Goal: Task Accomplishment & Management: Manage account settings

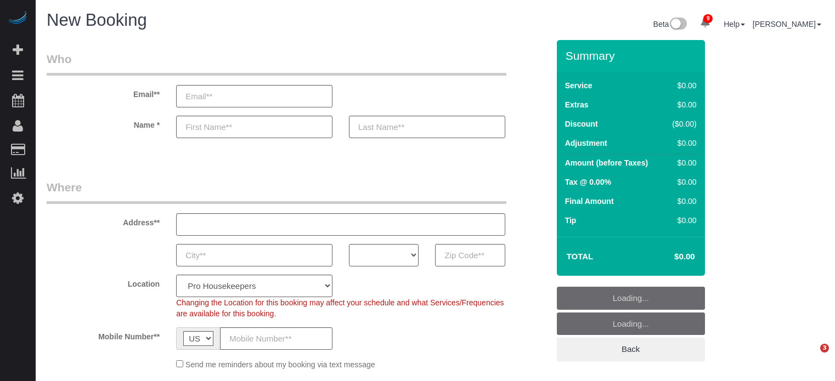
select select "4"
select select "number:9"
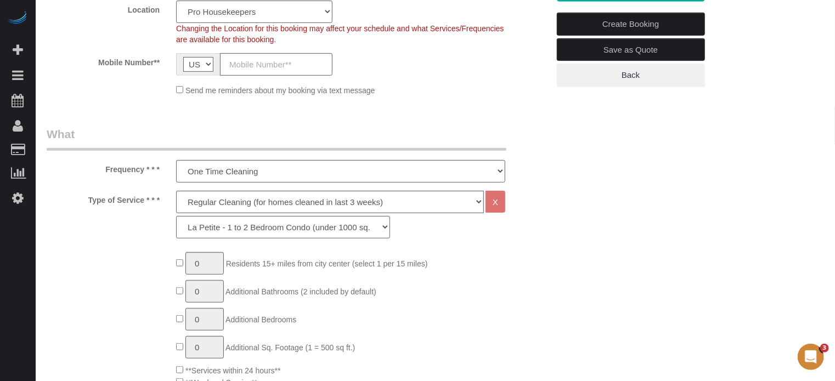
scroll to position [329, 0]
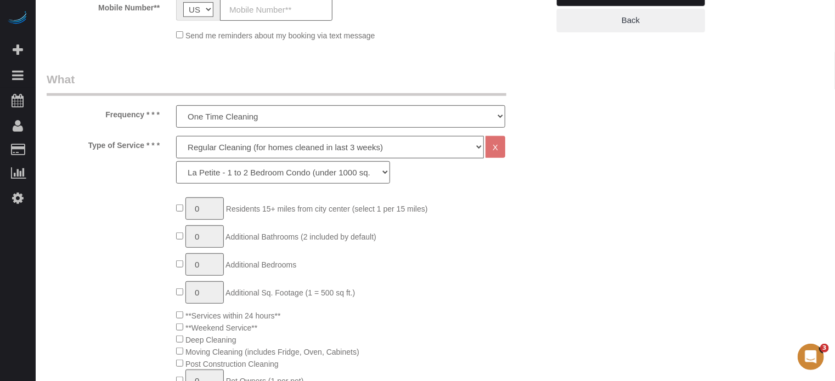
click at [240, 149] on select "Deep Cleaning (for homes that have not been cleaned in 3+ weeks) Spruce Regular…" at bounding box center [330, 147] width 308 height 22
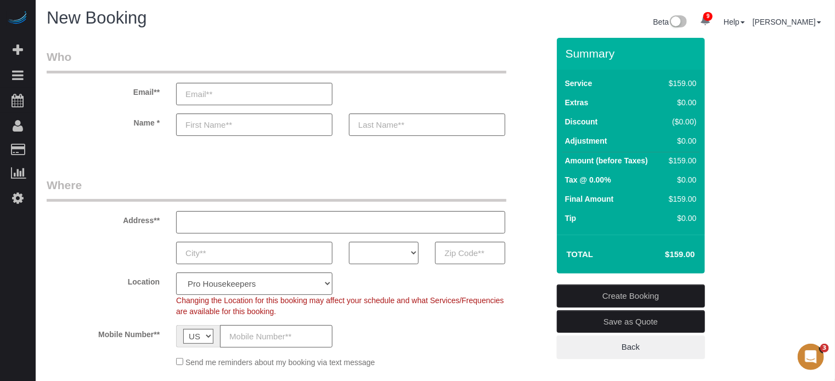
scroll to position [0, 0]
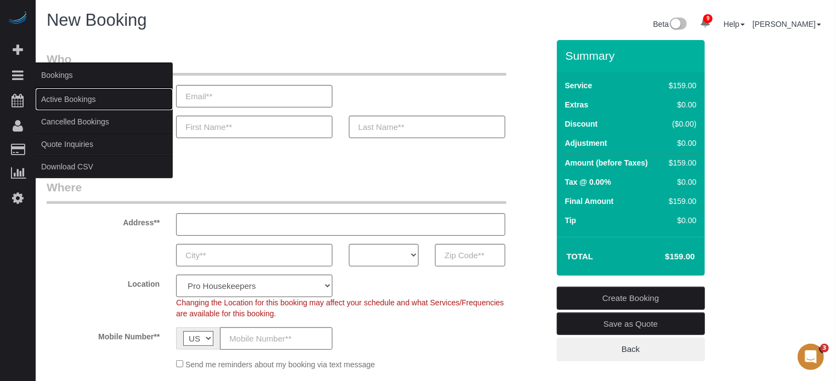
click at [68, 102] on link "Active Bookings" at bounding box center [104, 99] width 137 height 22
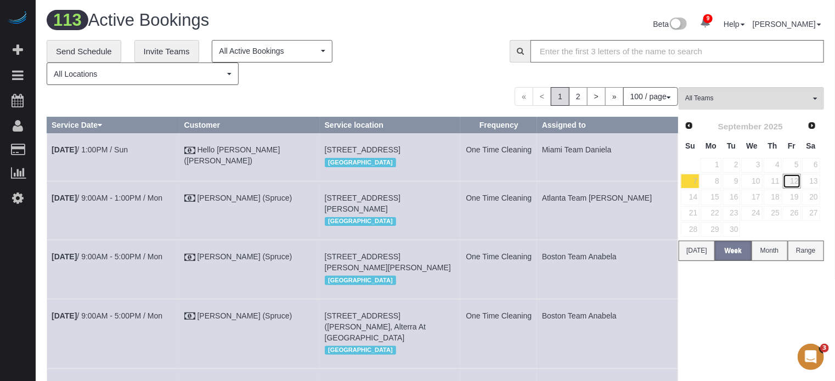
click at [794, 182] on link "12" at bounding box center [792, 181] width 18 height 15
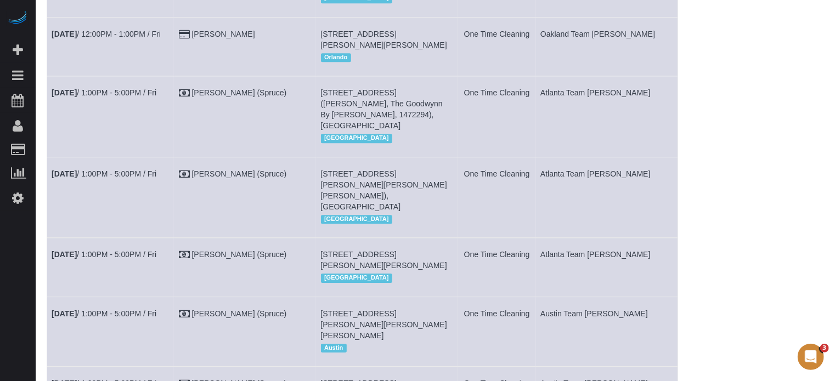
scroll to position [1560, 0]
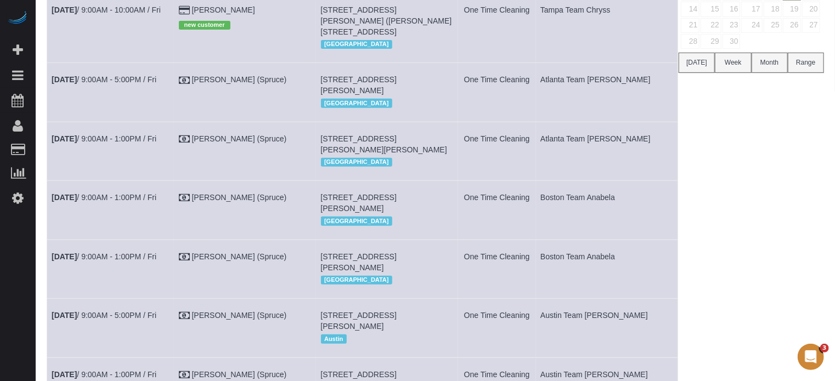
scroll to position [24, 0]
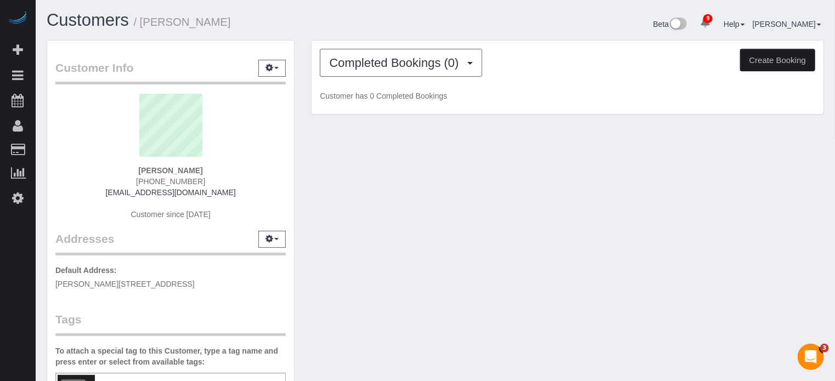
click at [393, 76] on div "Completed Bookings (0) Completed Bookings (0) Upcoming Bookings (1) Cancelled B…" at bounding box center [568, 78] width 512 height 74
click at [393, 64] on span "Completed Bookings (0)" at bounding box center [396, 63] width 135 height 14
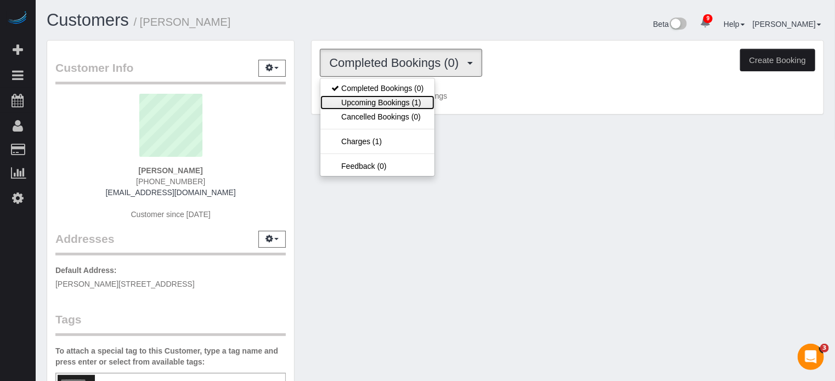
click at [399, 103] on link "Upcoming Bookings (1)" at bounding box center [377, 102] width 114 height 14
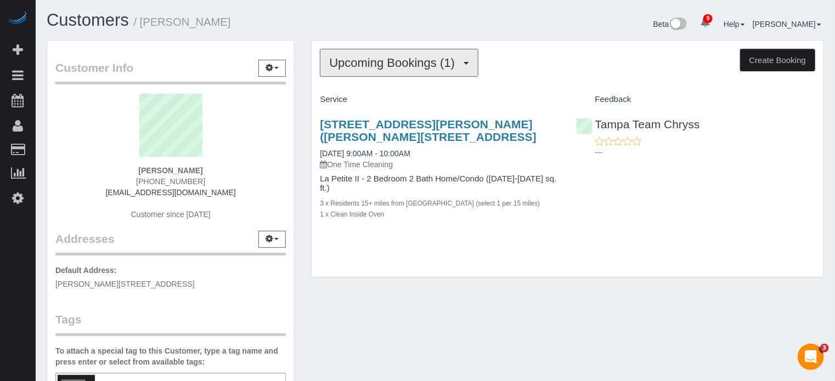
click at [392, 64] on span "Upcoming Bookings (1)" at bounding box center [394, 63] width 131 height 14
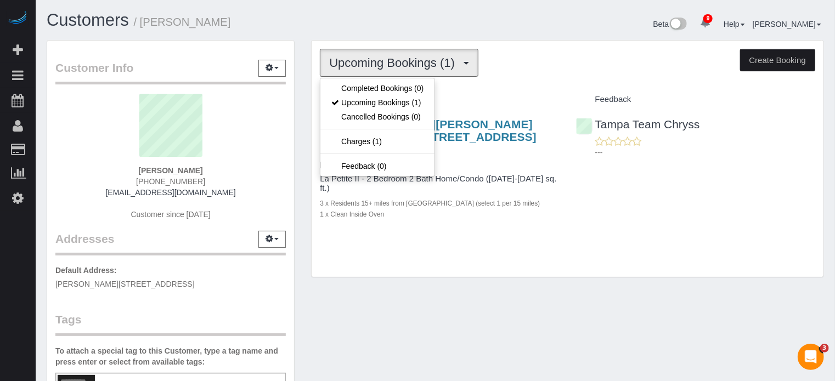
click at [404, 226] on div "2092 Culbreath Rd. (Mallard Ln 79), Brooksville, FL 34602 09/12/2025 9:00AM - 1…" at bounding box center [440, 175] width 256 height 133
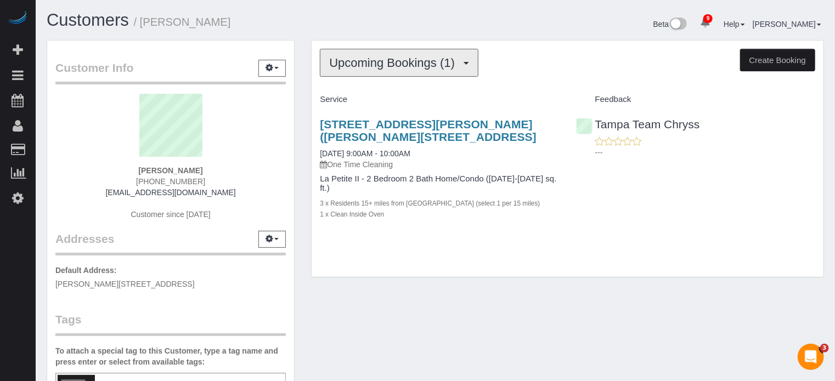
click at [393, 65] on span "Upcoming Bookings (1)" at bounding box center [394, 63] width 131 height 14
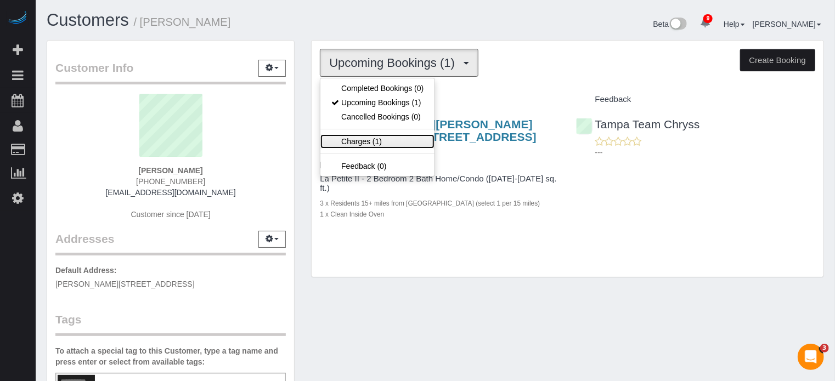
click at [388, 134] on link "Charges (1)" at bounding box center [377, 141] width 114 height 14
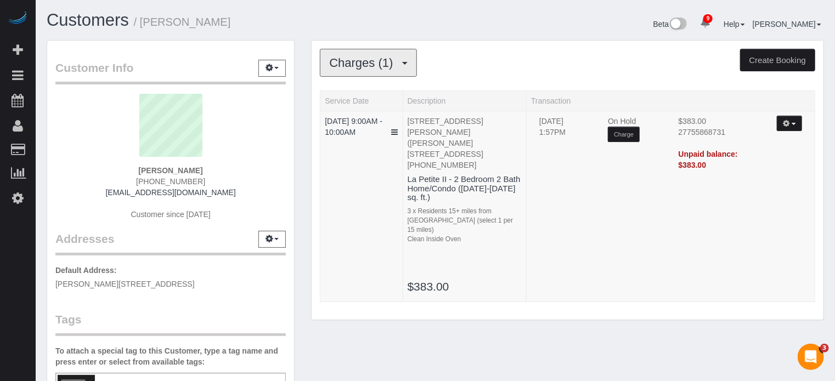
click at [342, 63] on span "Charges (1)" at bounding box center [363, 63] width 69 height 14
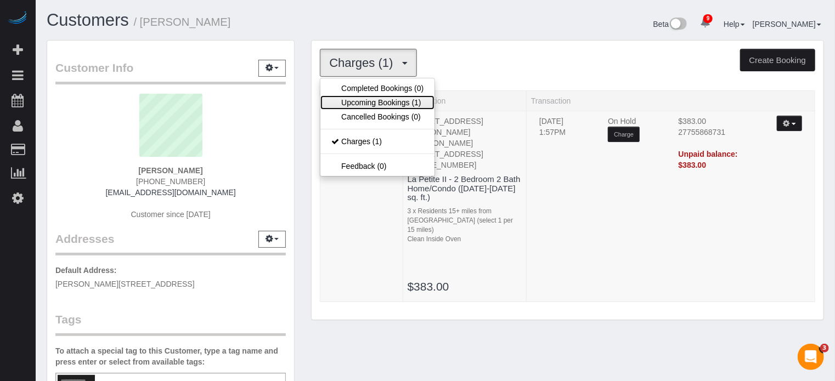
click at [382, 101] on link "Upcoming Bookings (1)" at bounding box center [377, 102] width 114 height 14
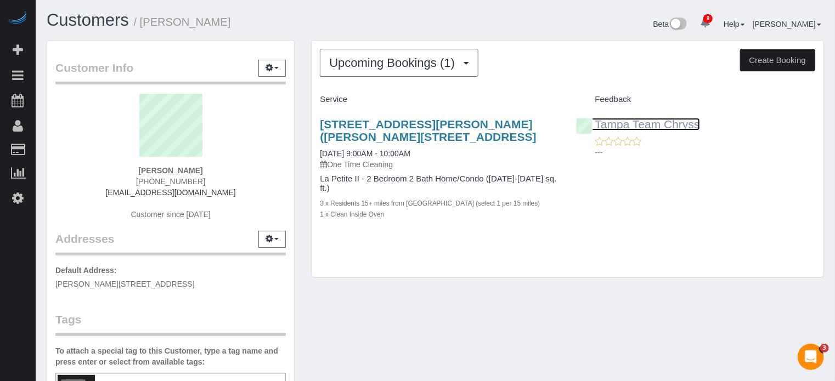
click at [619, 125] on link "Tampa Team Chryss" at bounding box center [638, 124] width 124 height 13
click at [296, 205] on div "Customer Info Edit Contact Info Send Message Email Preferences Special Sales Ta…" at bounding box center [170, 305] width 264 height 530
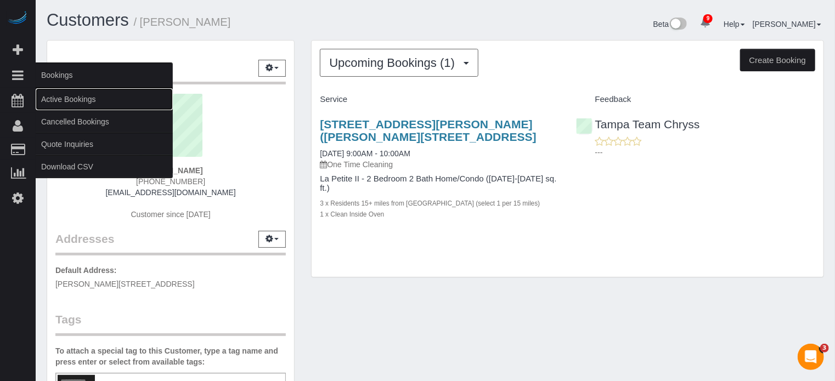
click at [95, 92] on link "Active Bookings" at bounding box center [104, 99] width 137 height 22
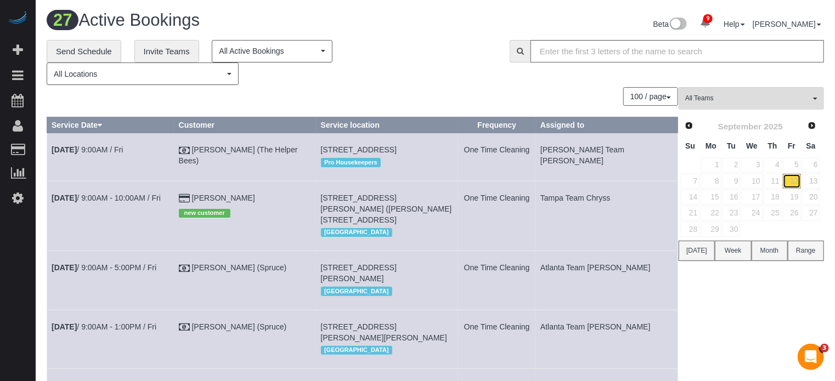
click at [788, 183] on link "12" at bounding box center [792, 181] width 18 height 15
click at [810, 183] on link "13" at bounding box center [811, 181] width 18 height 15
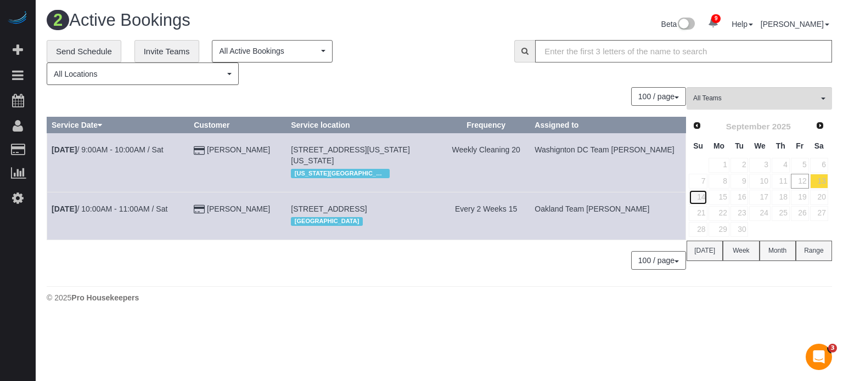
click at [702, 197] on link "14" at bounding box center [697, 197] width 19 height 15
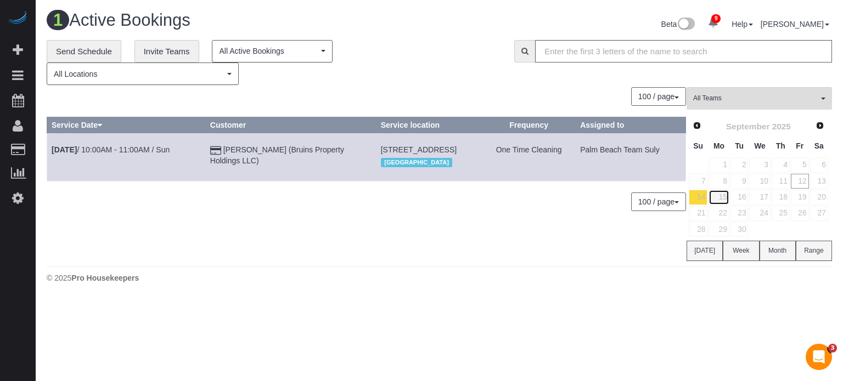
click at [723, 194] on link "15" at bounding box center [718, 197] width 20 height 15
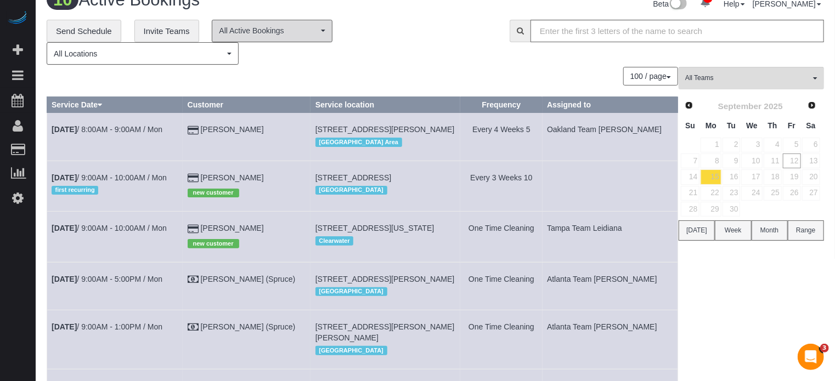
scroll to position [19, 0]
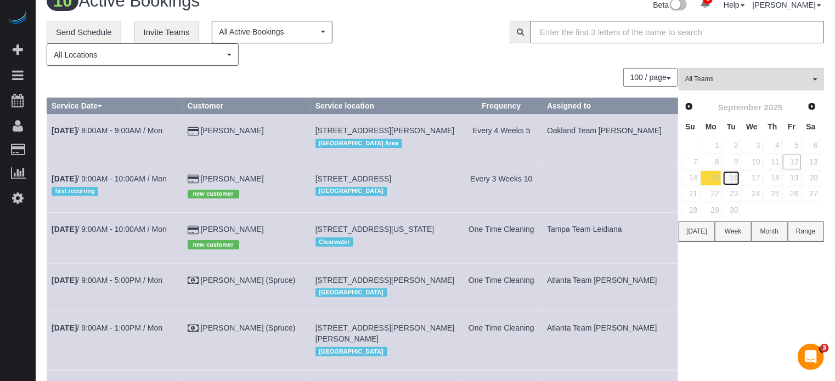
click at [732, 178] on link "16" at bounding box center [731, 178] width 18 height 15
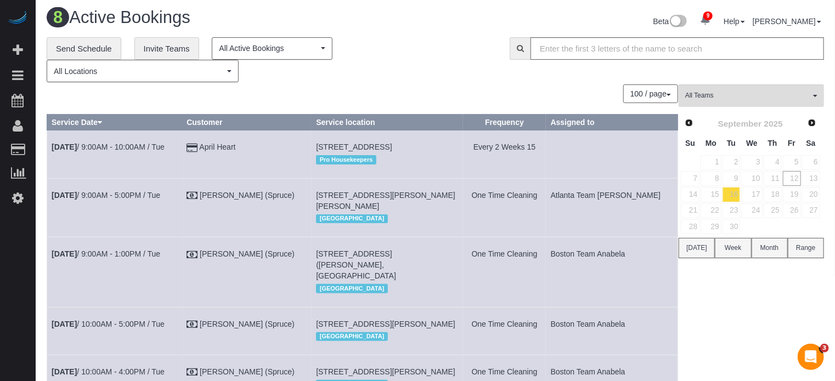
scroll to position [0, 0]
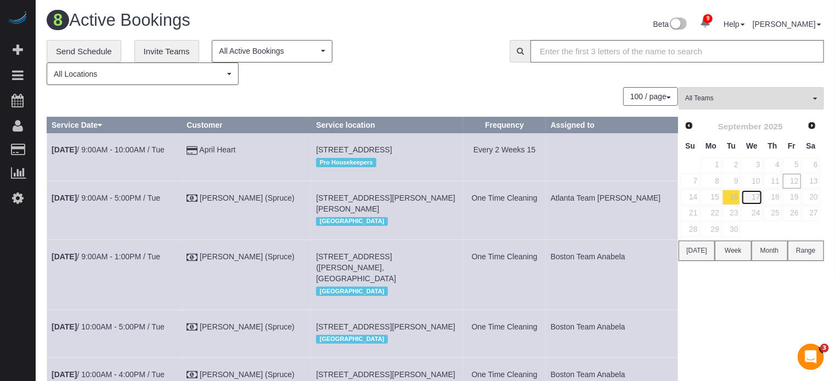
click at [755, 198] on link "17" at bounding box center [751, 197] width 21 height 15
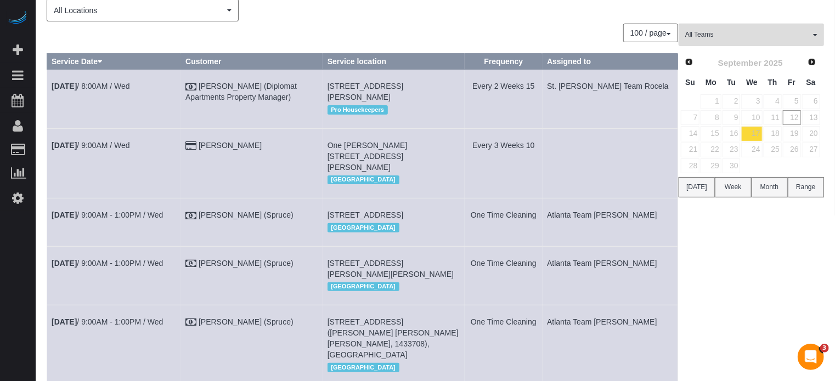
scroll to position [45, 0]
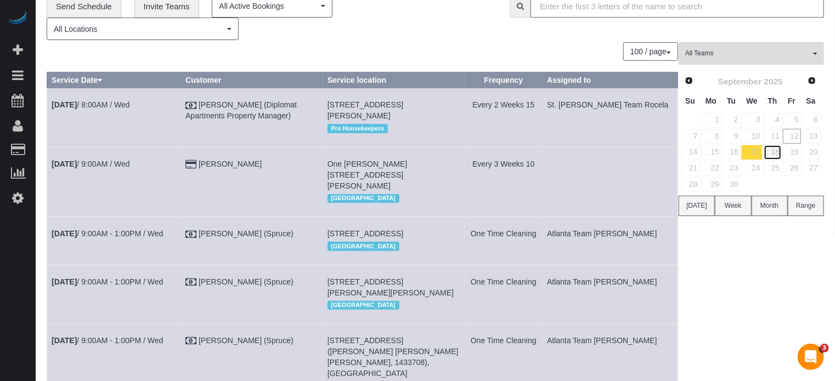
click at [778, 155] on link "18" at bounding box center [773, 152] width 18 height 15
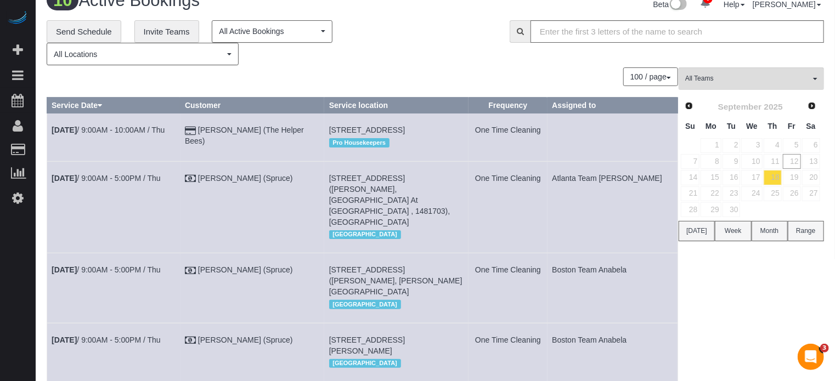
scroll to position [0, 0]
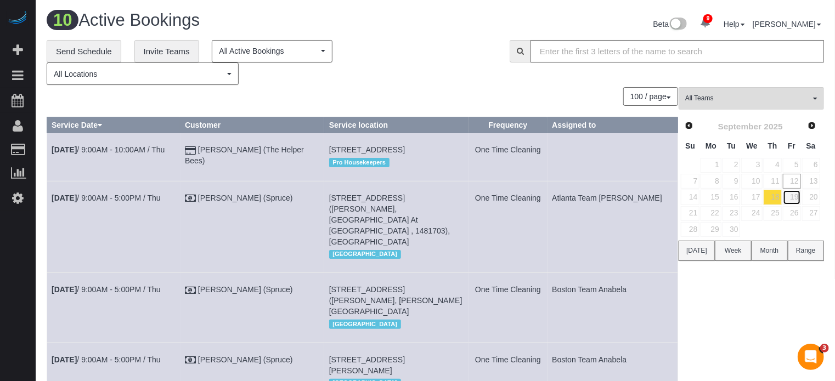
click at [794, 201] on link "19" at bounding box center [792, 197] width 18 height 15
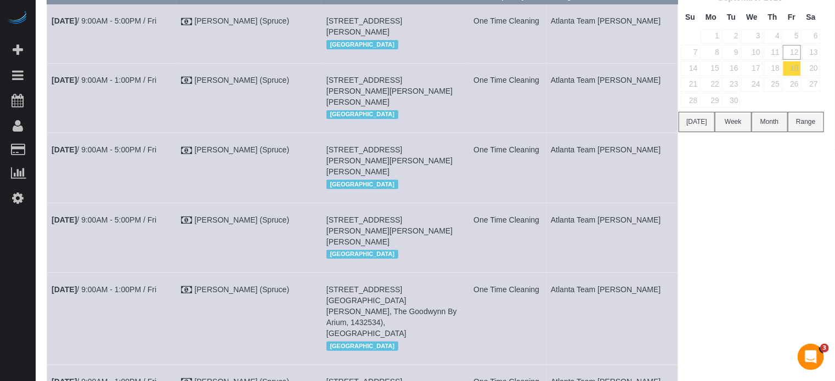
scroll to position [82, 0]
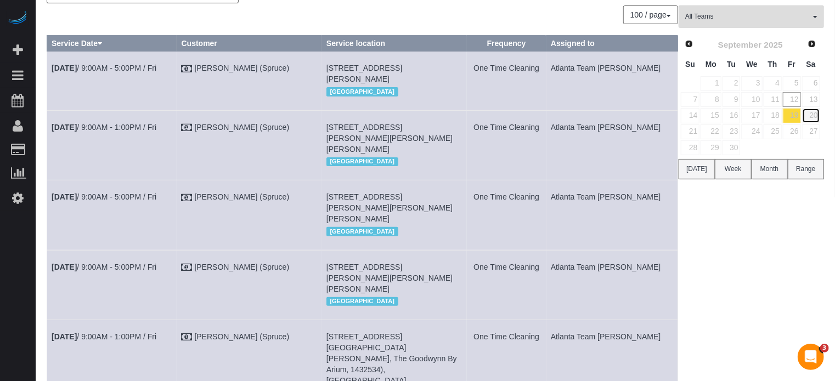
click at [812, 112] on link "20" at bounding box center [811, 115] width 18 height 15
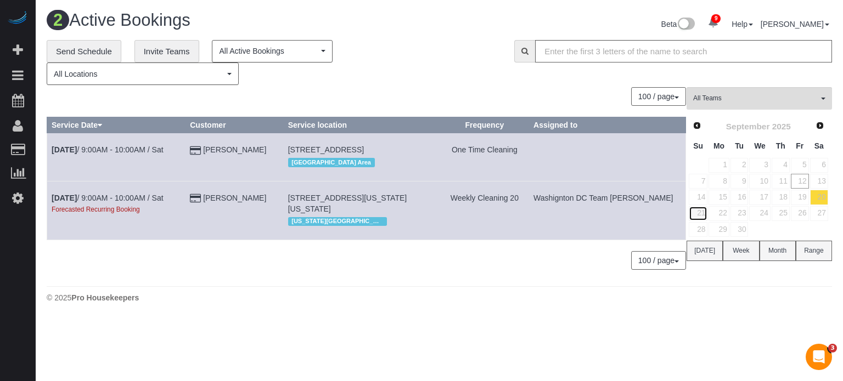
click at [699, 213] on link "21" at bounding box center [697, 213] width 19 height 15
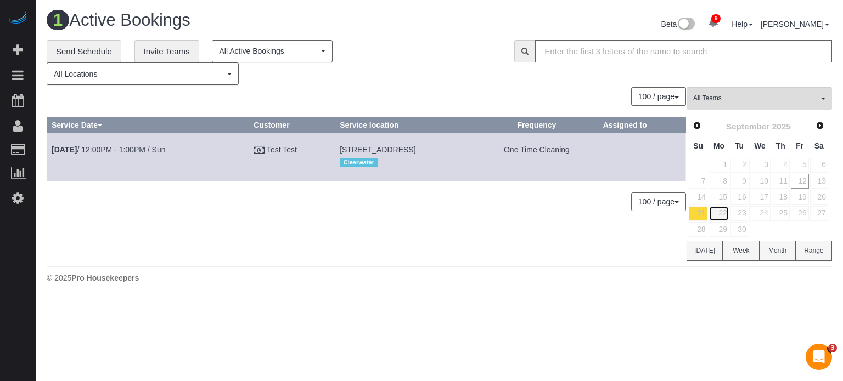
click at [722, 213] on link "22" at bounding box center [718, 213] width 20 height 15
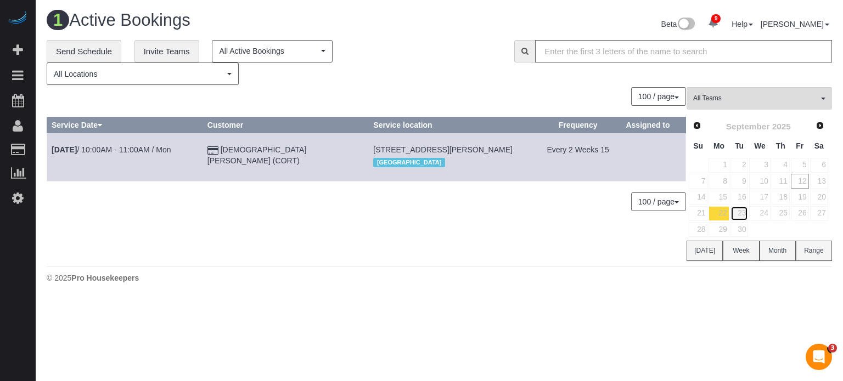
click at [739, 214] on link "23" at bounding box center [739, 213] width 18 height 15
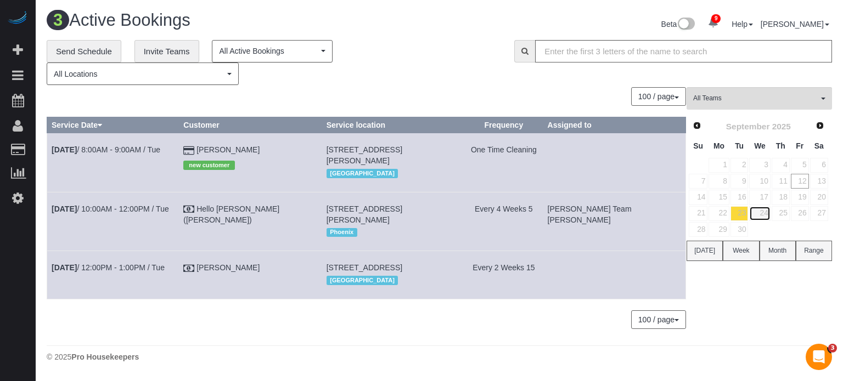
click at [760, 210] on link "24" at bounding box center [759, 213] width 21 height 15
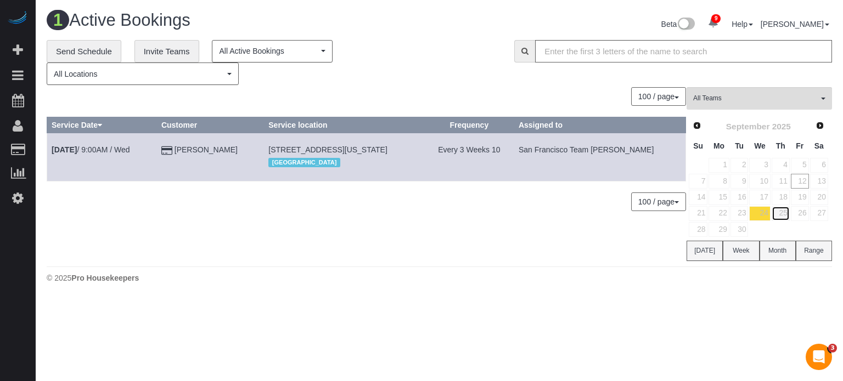
click at [782, 211] on link "25" at bounding box center [780, 213] width 18 height 15
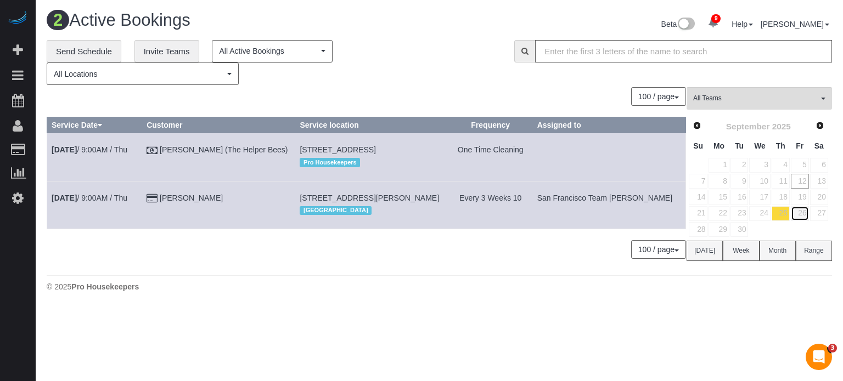
click at [801, 212] on link "26" at bounding box center [799, 213] width 18 height 15
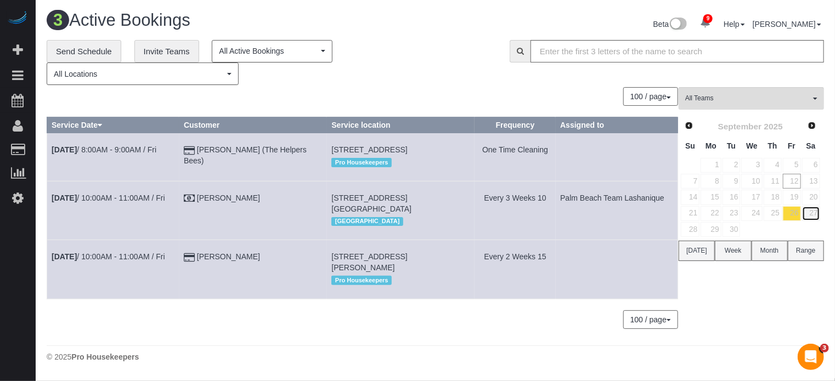
click at [817, 212] on link "27" at bounding box center [811, 213] width 18 height 15
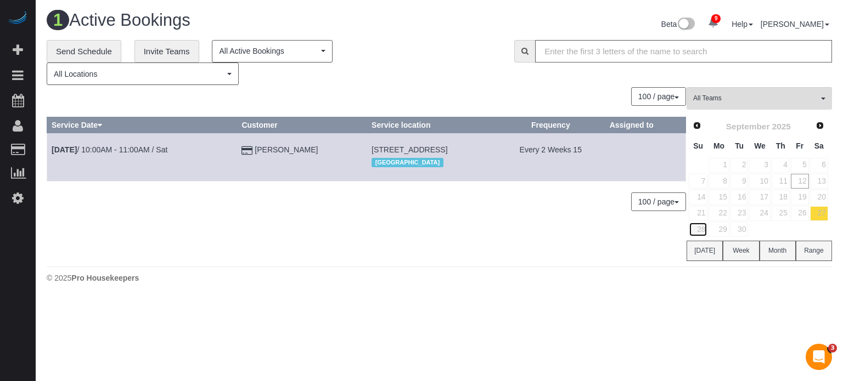
click at [705, 232] on link "28" at bounding box center [697, 229] width 19 height 15
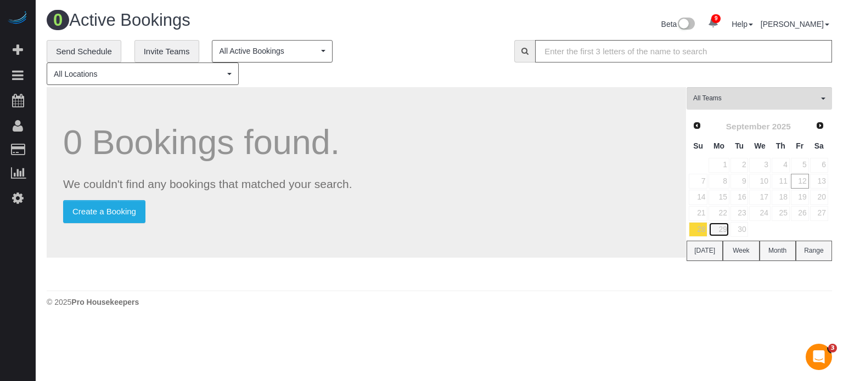
click at [720, 230] on link "29" at bounding box center [718, 229] width 20 height 15
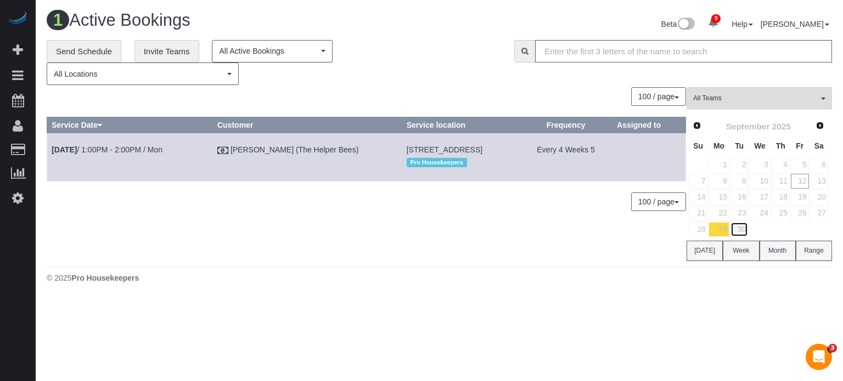
click at [741, 230] on link "30" at bounding box center [739, 229] width 18 height 15
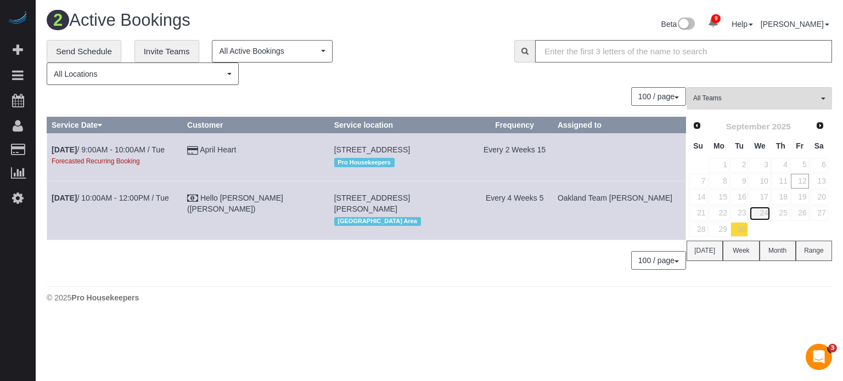
click at [756, 212] on link "24" at bounding box center [759, 213] width 21 height 15
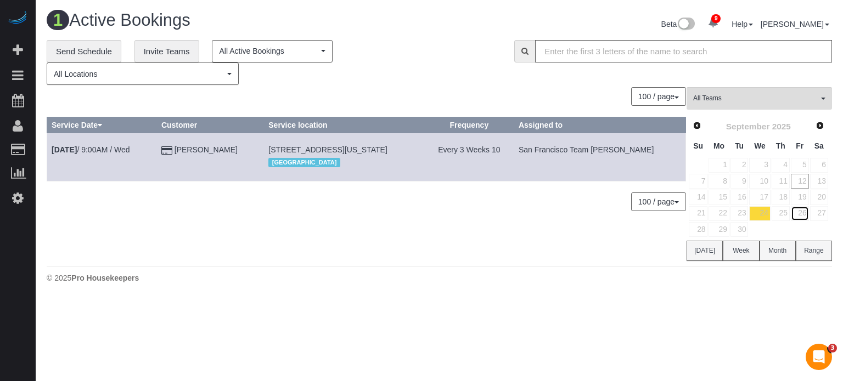
click at [791, 212] on link "26" at bounding box center [799, 213] width 18 height 15
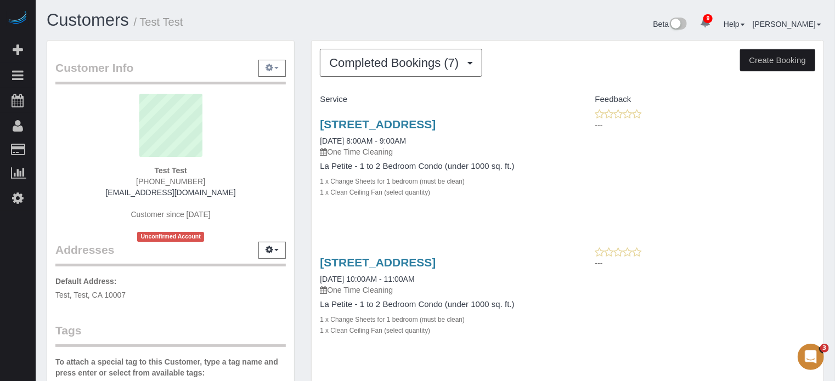
click at [281, 72] on button "button" at bounding box center [271, 68] width 27 height 17
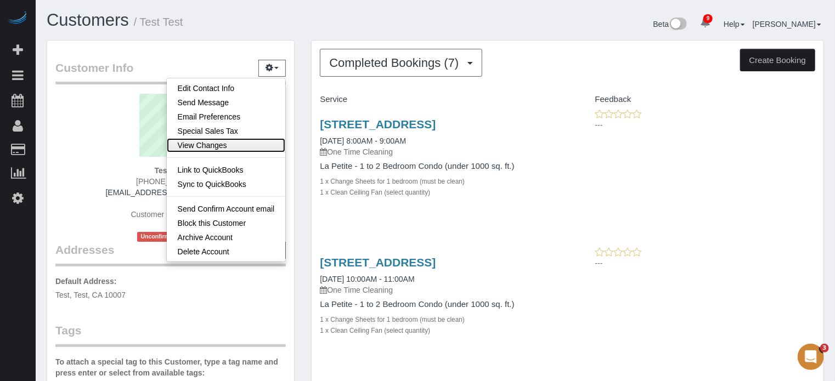
click at [201, 145] on link "View Changes" at bounding box center [226, 145] width 119 height 14
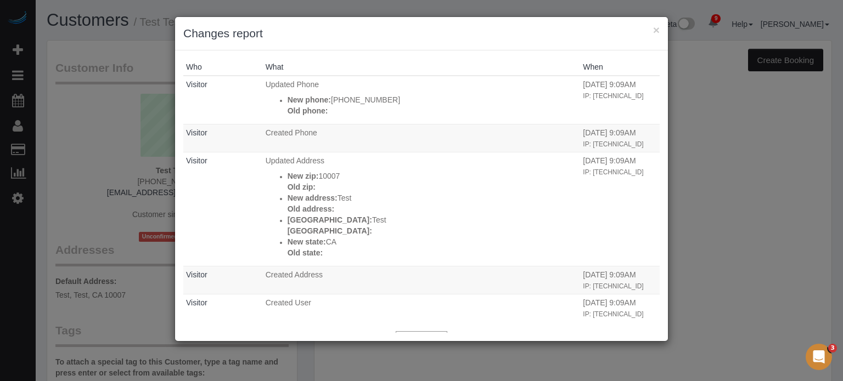
click at [652, 31] on h3 "Changes report" at bounding box center [421, 33] width 476 height 16
click at [654, 31] on button "×" at bounding box center [656, 30] width 7 height 12
